Goal: Information Seeking & Learning: Learn about a topic

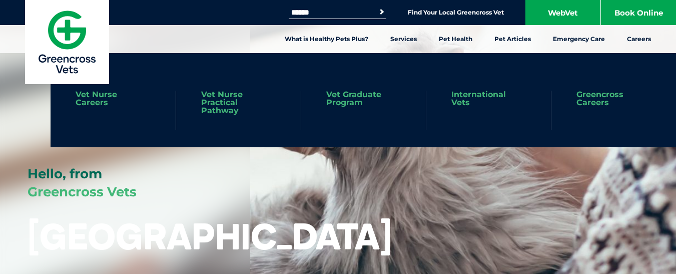
click at [92, 95] on link "Vet Nurse Careers" at bounding box center [113, 99] width 75 height 16
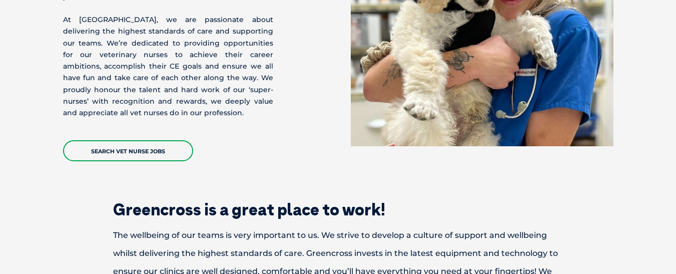
scroll to position [350, 0]
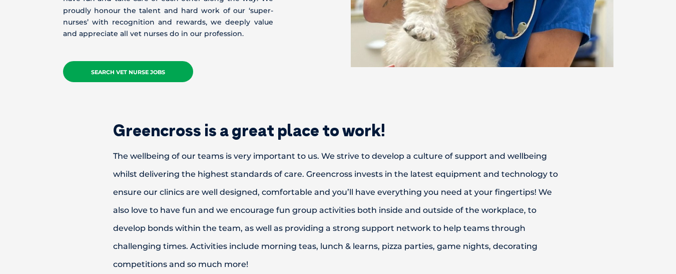
click at [158, 68] on link "Search Vet Nurse Jobs" at bounding box center [128, 71] width 130 height 21
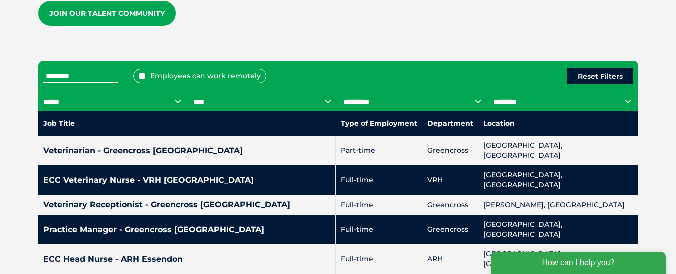
scroll to position [383, 0]
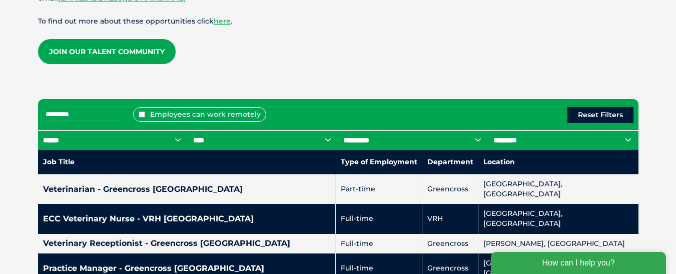
click at [144, 140] on select "****** *** *** *** *** ** **" at bounding box center [113, 140] width 150 height 20
select select "***"
click at [38, 130] on select "****** *** *** *** *** ** **" at bounding box center [113, 140] width 150 height 20
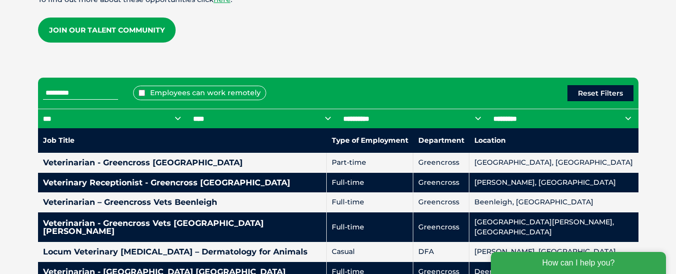
scroll to position [443, 0]
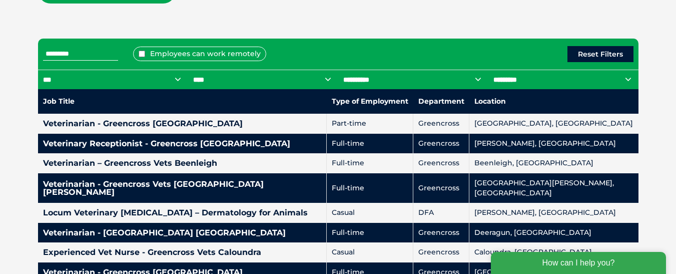
click at [283, 76] on select "**********" at bounding box center [263, 80] width 150 height 20
click at [69, 44] on div "Employees can work remotely Reset Filters" at bounding box center [338, 54] width 600 height 31
click at [61, 53] on input "text" at bounding box center [80, 54] width 75 height 13
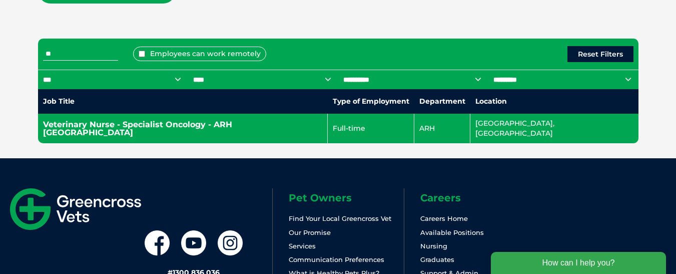
click at [97, 121] on h4 "Veterinary Nurse - Specialist Oncology - ARH Brisbane" at bounding box center [183, 129] width 280 height 16
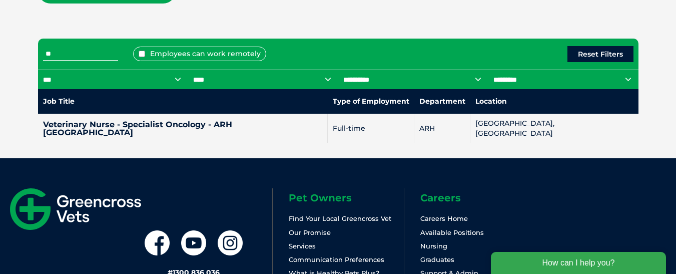
click at [60, 57] on input "**" at bounding box center [80, 54] width 75 height 13
type input "*"
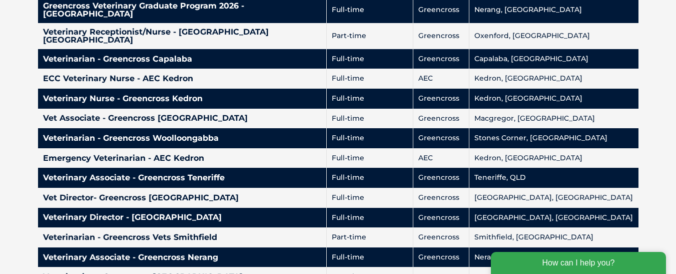
scroll to position [931, 0]
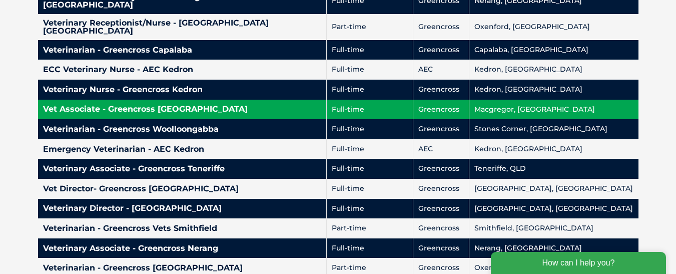
drag, startPoint x: 582, startPoint y: 67, endPoint x: 596, endPoint y: 77, distance: 16.8
click at [596, 100] on td "Macgregor, QLD" at bounding box center [553, 110] width 169 height 20
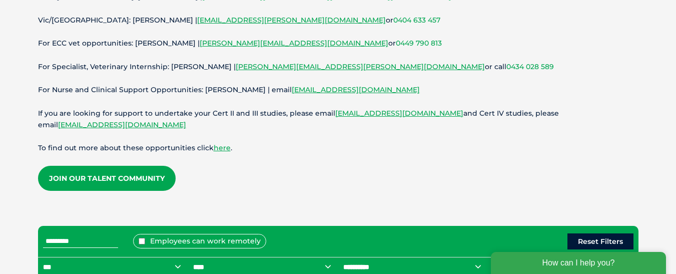
scroll to position [400, 0]
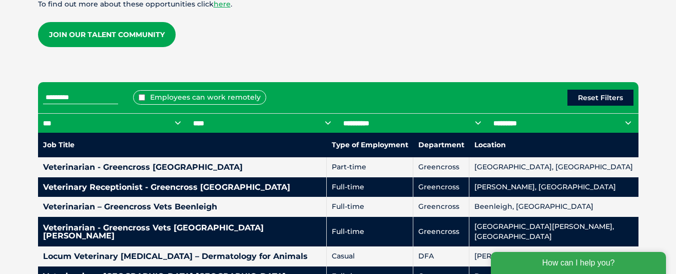
click at [81, 98] on input "text" at bounding box center [80, 97] width 75 height 13
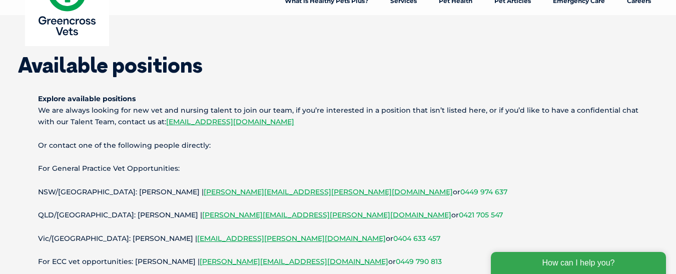
scroll to position [0, 0]
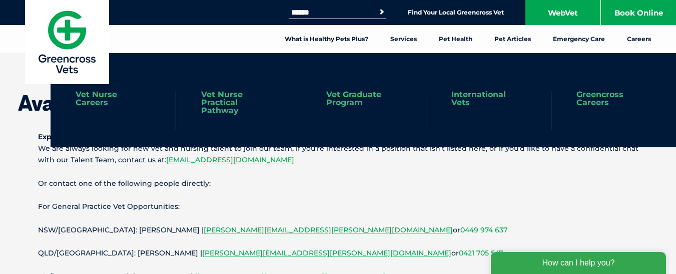
type input "****"
click at [215, 102] on link "Vet Nurse Practical Pathway" at bounding box center [238, 103] width 75 height 24
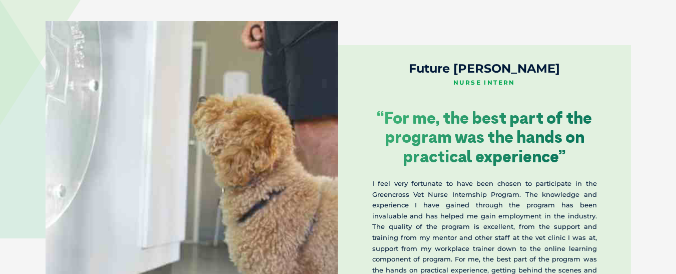
scroll to position [1608, 0]
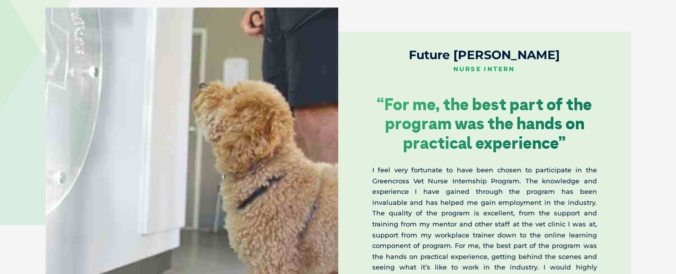
drag, startPoint x: 675, startPoint y: 193, endPoint x: 677, endPoint y: 208, distance: 14.6
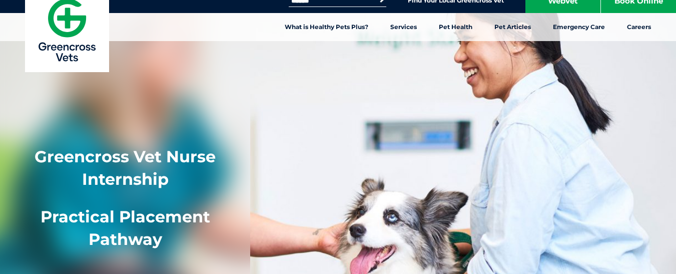
scroll to position [0, 0]
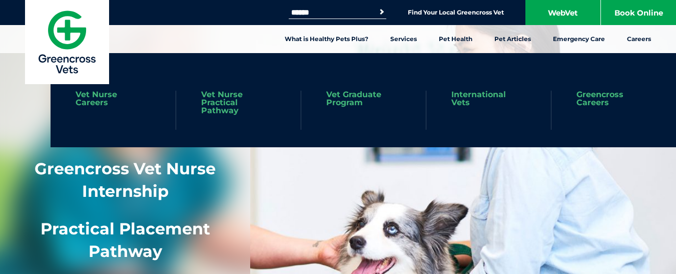
click at [607, 101] on link "Greencross Careers" at bounding box center [613, 99] width 75 height 16
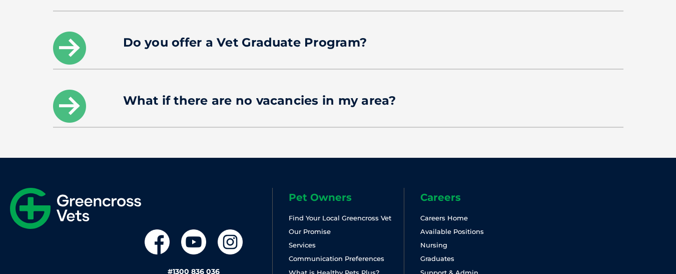
scroll to position [1739, 0]
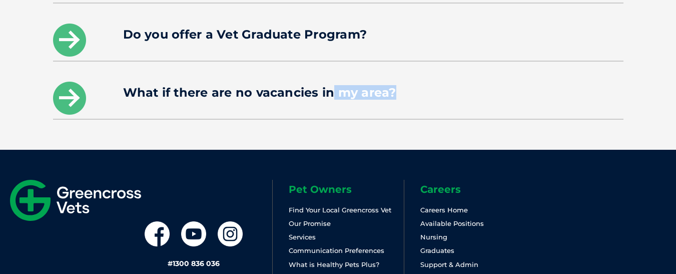
drag, startPoint x: 428, startPoint y: 95, endPoint x: 329, endPoint y: 75, distance: 101.0
click at [329, 75] on div "What if there are no vacancies in my area?" at bounding box center [338, 90] width 570 height 57
click at [329, 87] on h4 "What if there are no vacancies in my area?" at bounding box center [338, 93] width 430 height 12
click at [65, 82] on icon at bounding box center [69, 98] width 33 height 33
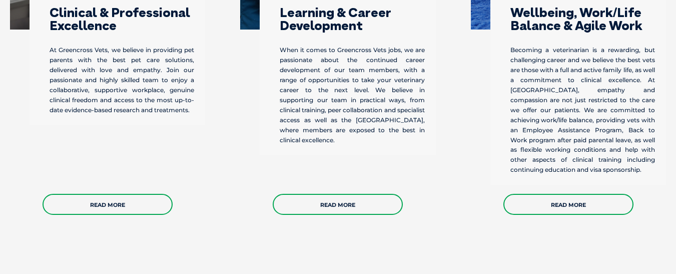
scroll to position [489, 0]
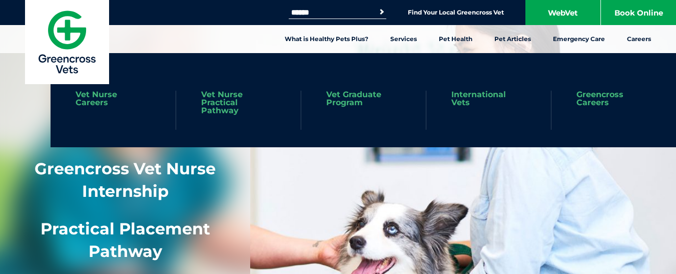
click at [96, 98] on link "Vet Nurse Careers" at bounding box center [113, 99] width 75 height 16
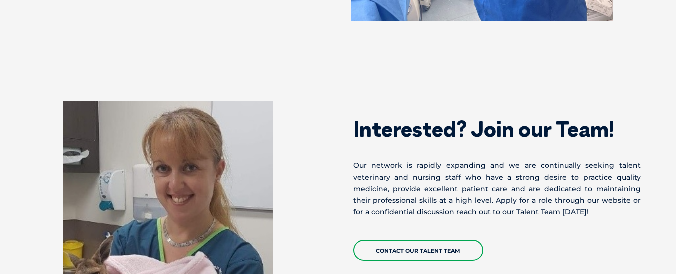
scroll to position [2806, 0]
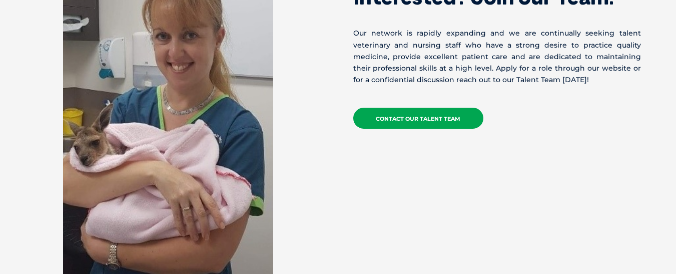
click at [444, 108] on link "Contact our Talent Team" at bounding box center [418, 118] width 130 height 21
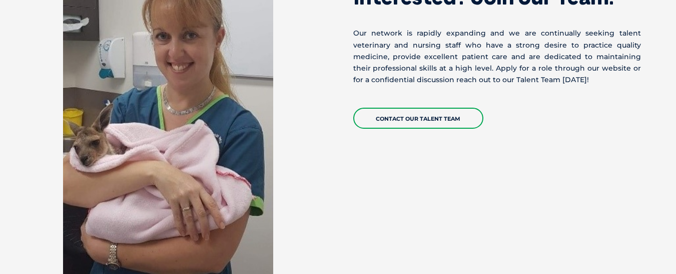
click at [505, 98] on div "Contact our Talent Team" at bounding box center [497, 113] width 288 height 31
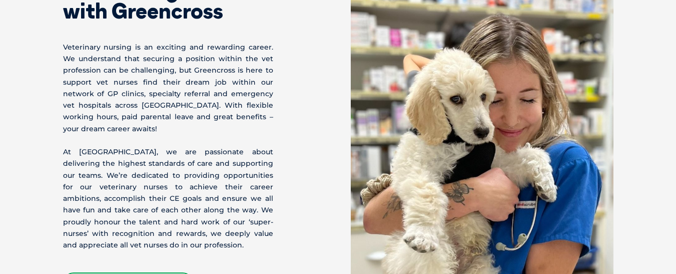
scroll to position [0, 0]
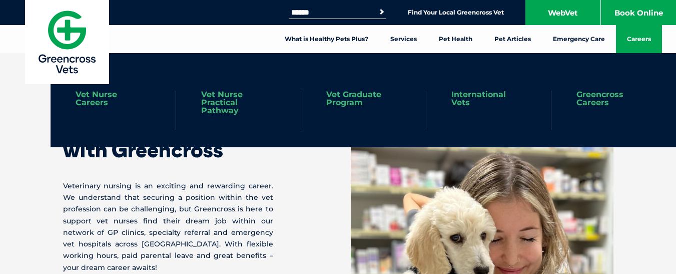
click at [644, 33] on link "Careers" at bounding box center [639, 39] width 46 height 28
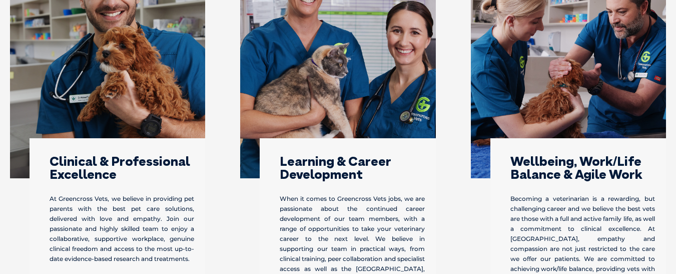
scroll to position [301, 0]
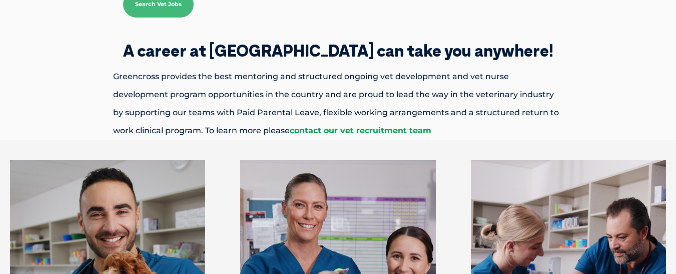
click at [307, 129] on link "contact our vet recruitment team" at bounding box center [361, 131] width 142 height 10
click at [192, 111] on p "Greencross provides the best mentoring and structured ongoing vet development a…" at bounding box center [338, 104] width 520 height 72
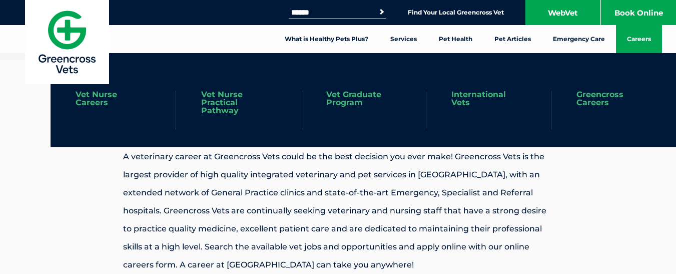
click at [89, 101] on link "Vet Nurse Careers" at bounding box center [113, 99] width 75 height 16
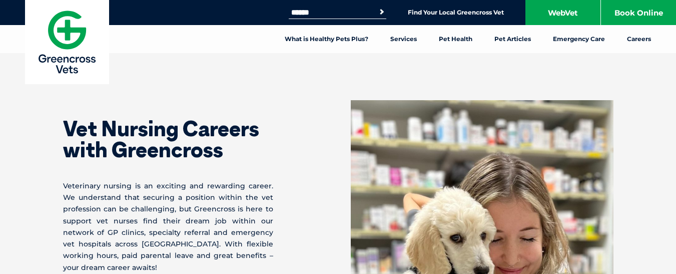
scroll to position [239, 0]
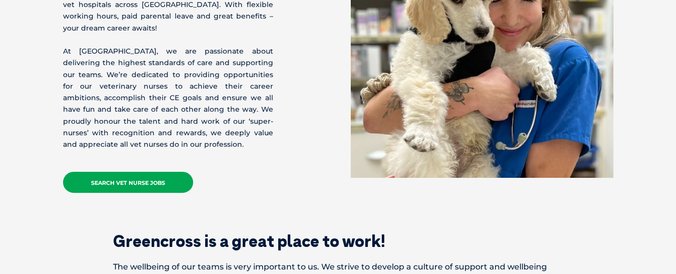
click at [150, 174] on link "Search Vet Nurse Jobs" at bounding box center [128, 182] width 130 height 21
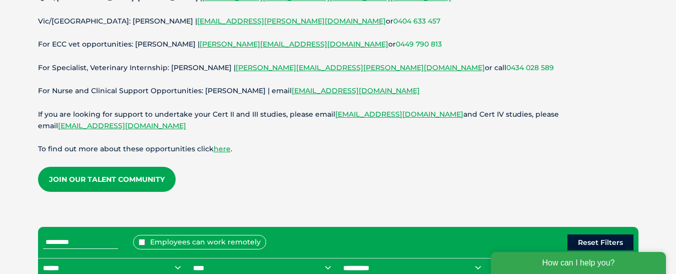
scroll to position [266, 0]
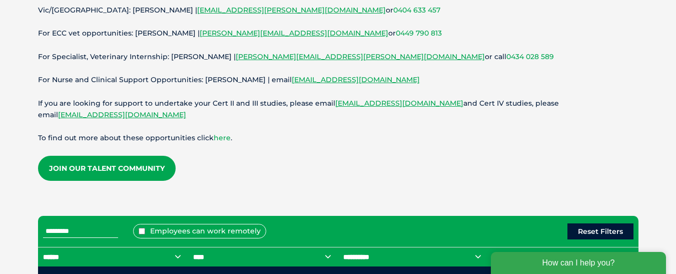
click at [214, 137] on link "here" at bounding box center [222, 137] width 17 height 9
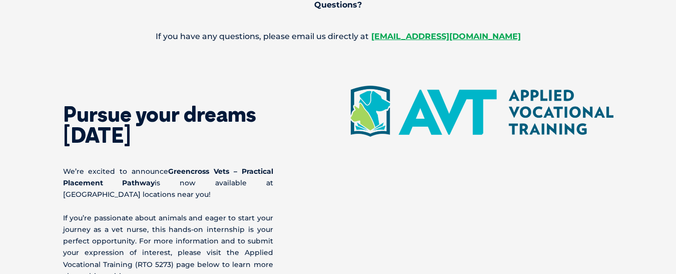
scroll to position [1078, 0]
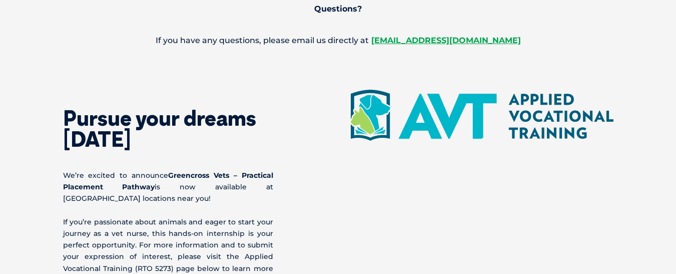
drag, startPoint x: 669, startPoint y: 155, endPoint x: 671, endPoint y: 147, distance: 8.7
click at [671, 147] on section "Pursue your dreams [DATE] We’re excited to announce Greencross Vets – Practical…" at bounding box center [338, 227] width 676 height 354
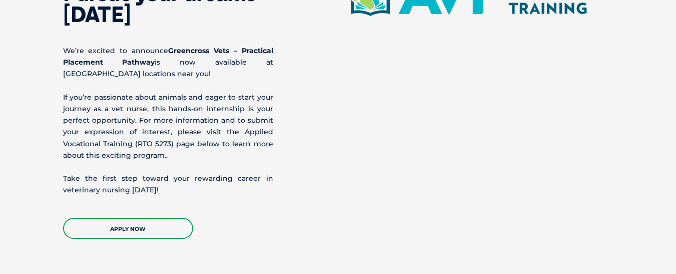
scroll to position [1207, 0]
